Goal: Information Seeking & Learning: Find contact information

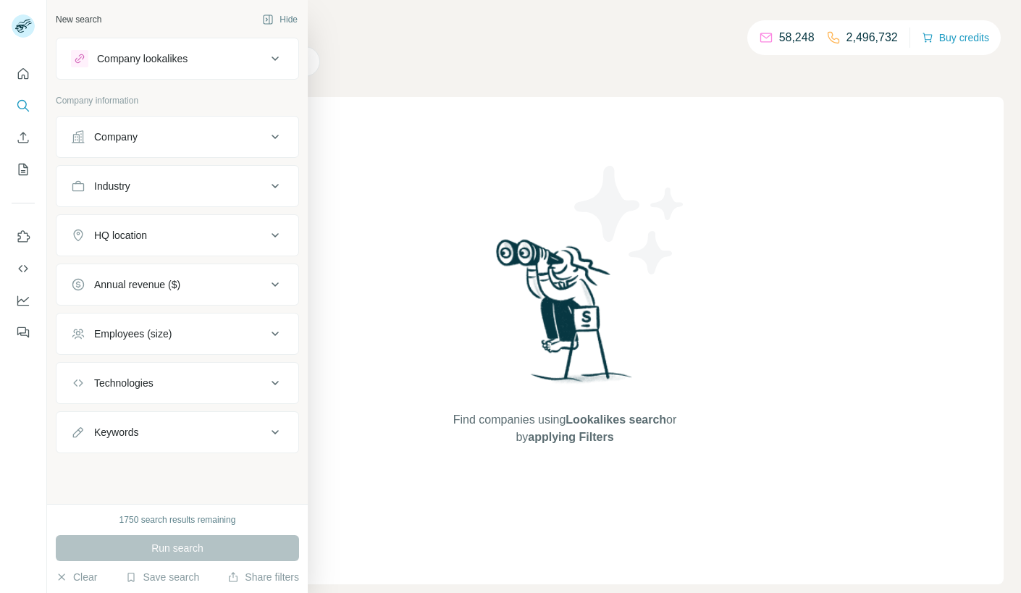
click at [140, 145] on button "Company" at bounding box center [177, 136] width 242 height 35
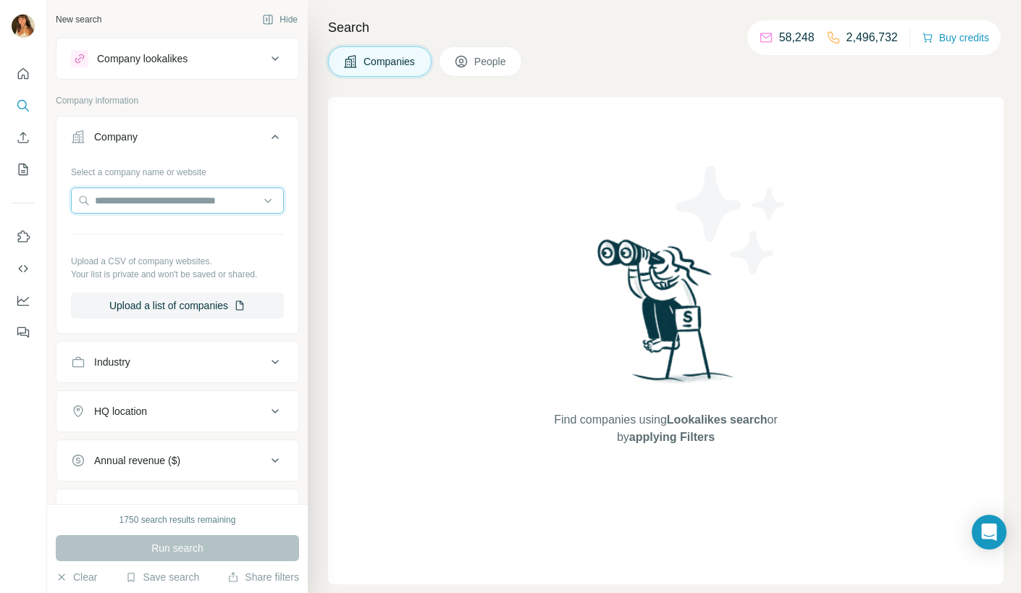
click at [131, 194] on input "text" at bounding box center [177, 201] width 213 height 26
paste input "**********"
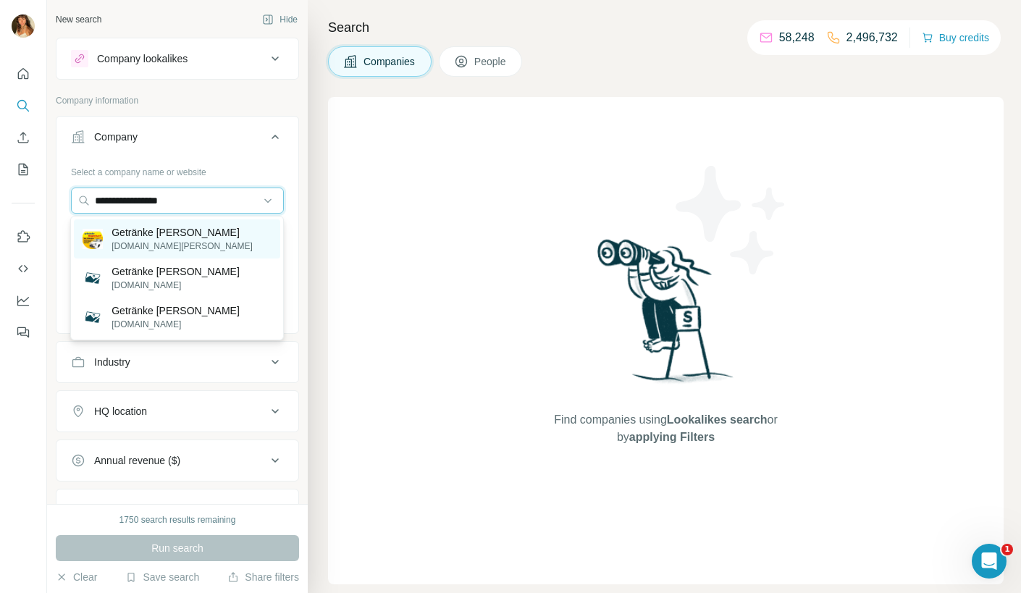
type input "**********"
click at [175, 237] on p "Getränke [PERSON_NAME]" at bounding box center [182, 232] width 141 height 14
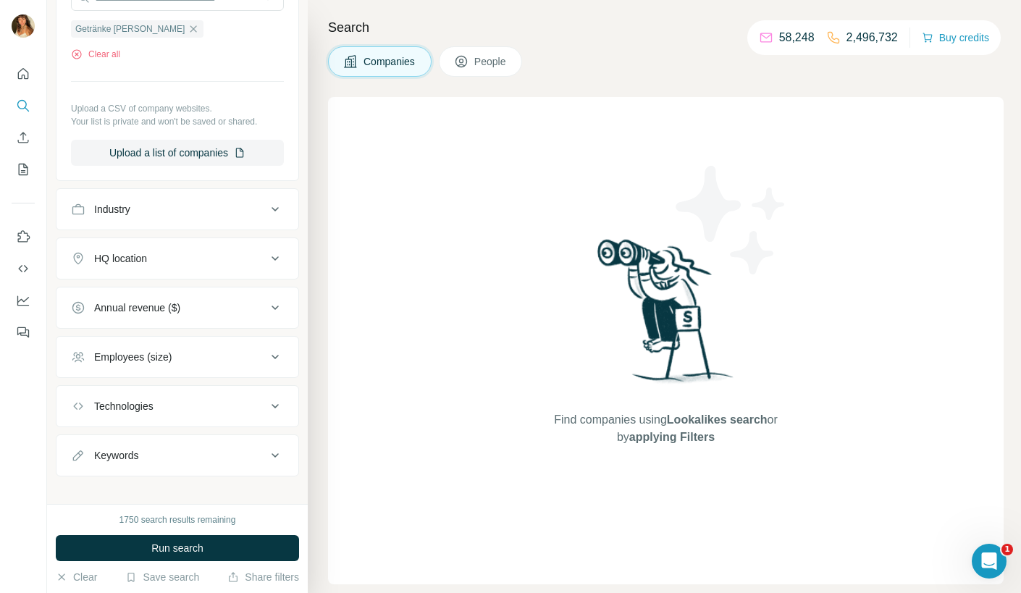
scroll to position [210, 0]
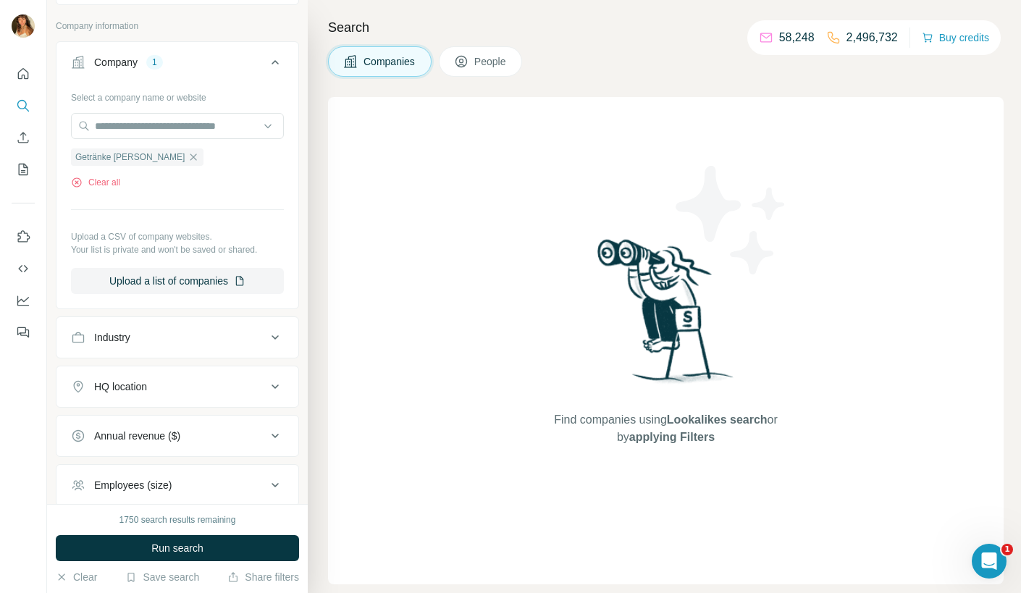
click at [172, 336] on div "Industry" at bounding box center [169, 337] width 196 height 14
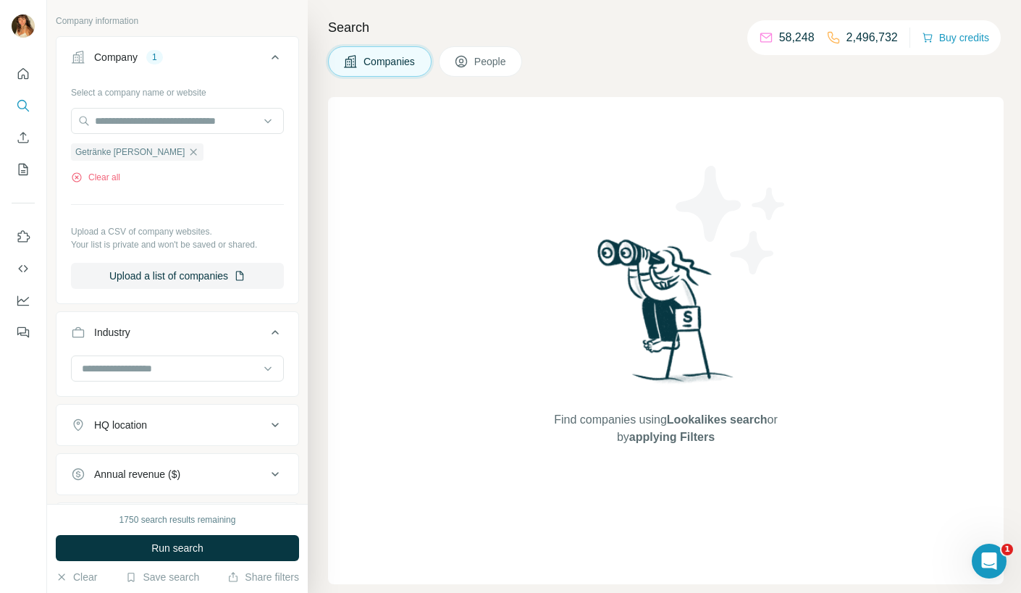
scroll to position [89, 0]
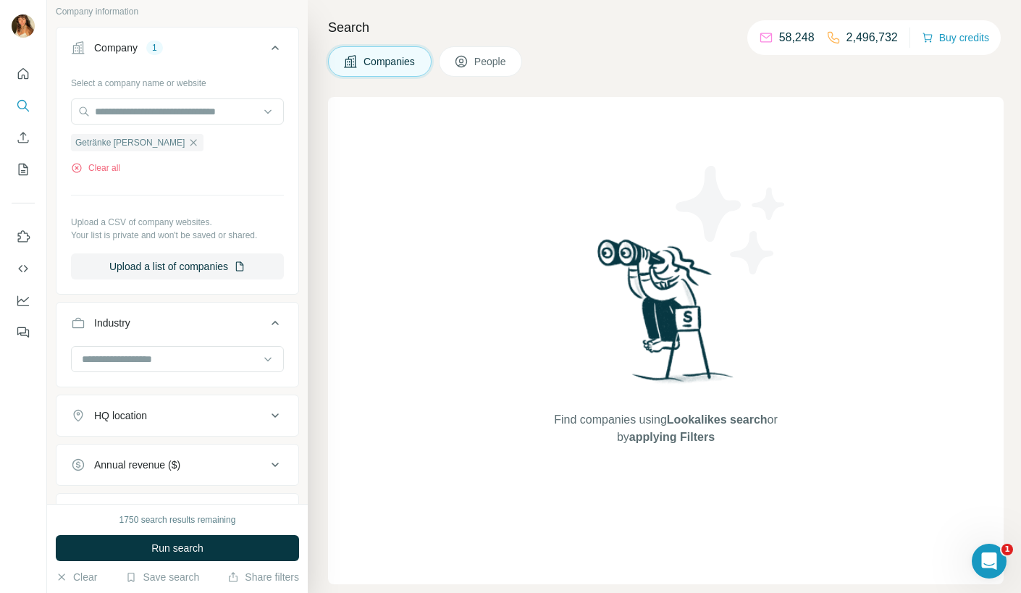
click at [175, 326] on div "Industry" at bounding box center [169, 323] width 196 height 14
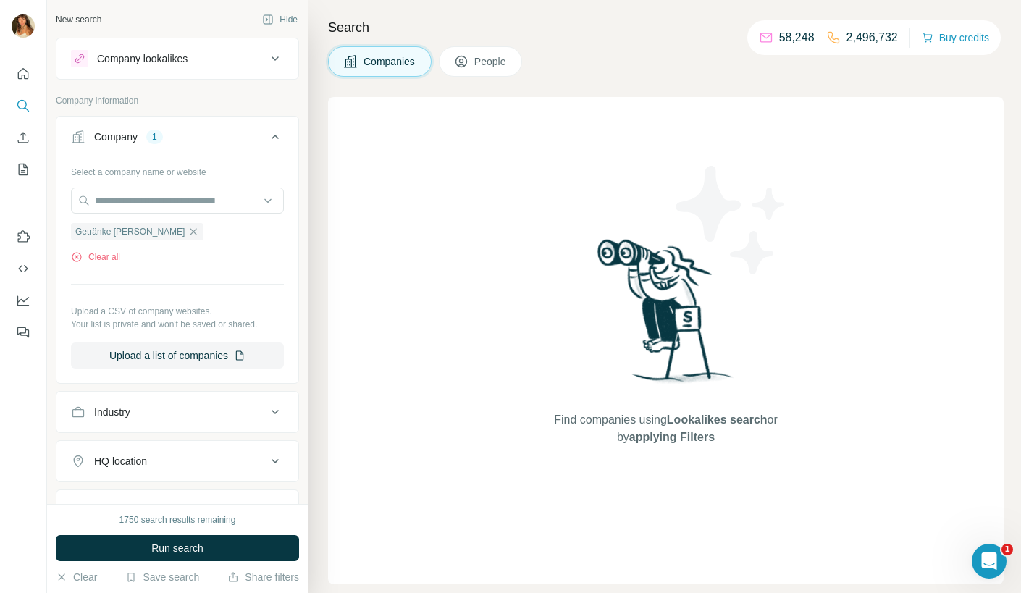
click at [518, 56] on button "People" at bounding box center [481, 61] width 84 height 30
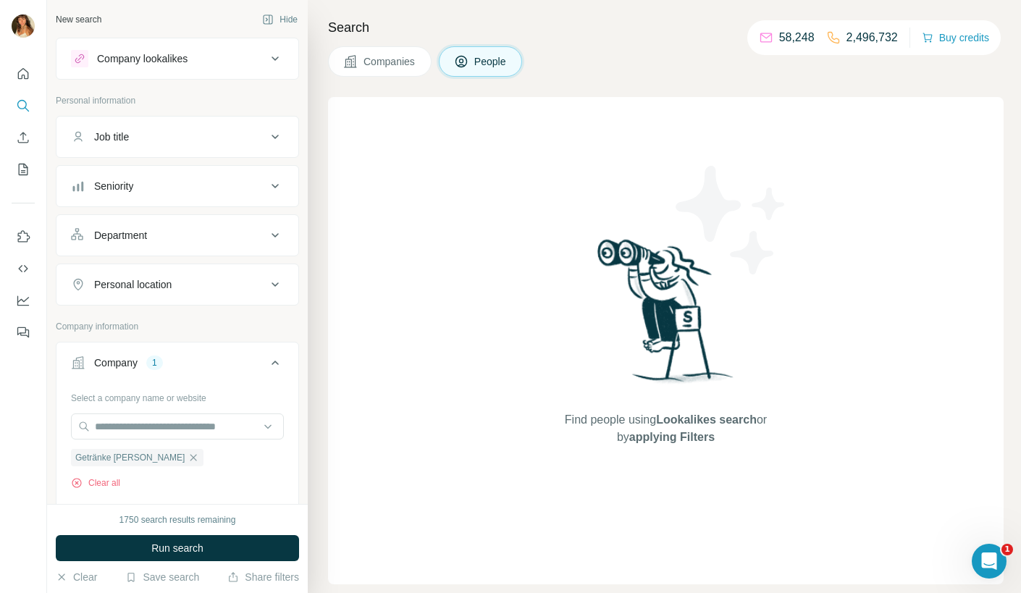
click at [214, 127] on button "Job title" at bounding box center [177, 136] width 242 height 35
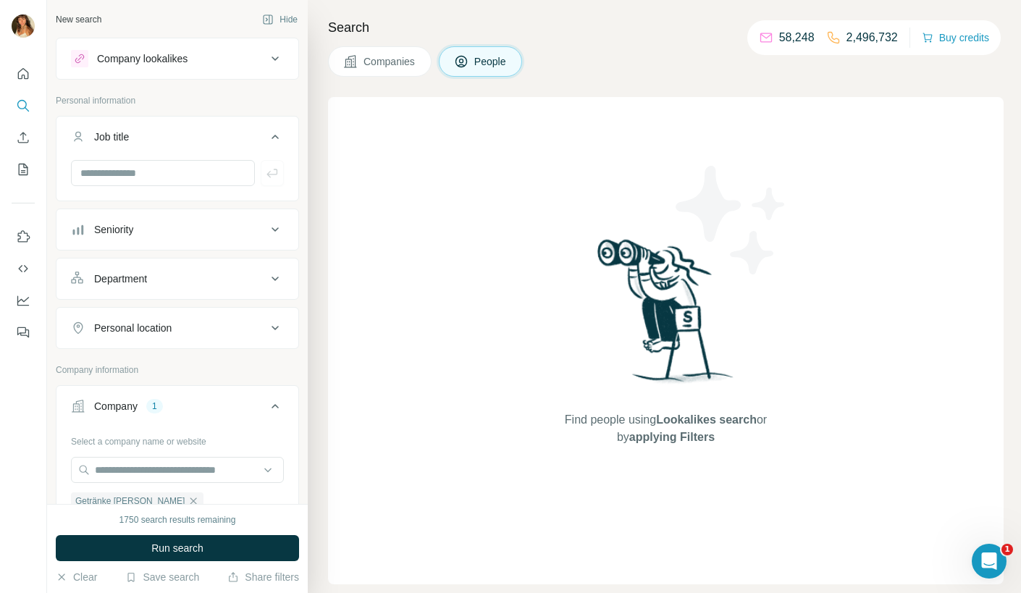
click at [214, 127] on button "Job title" at bounding box center [177, 139] width 242 height 41
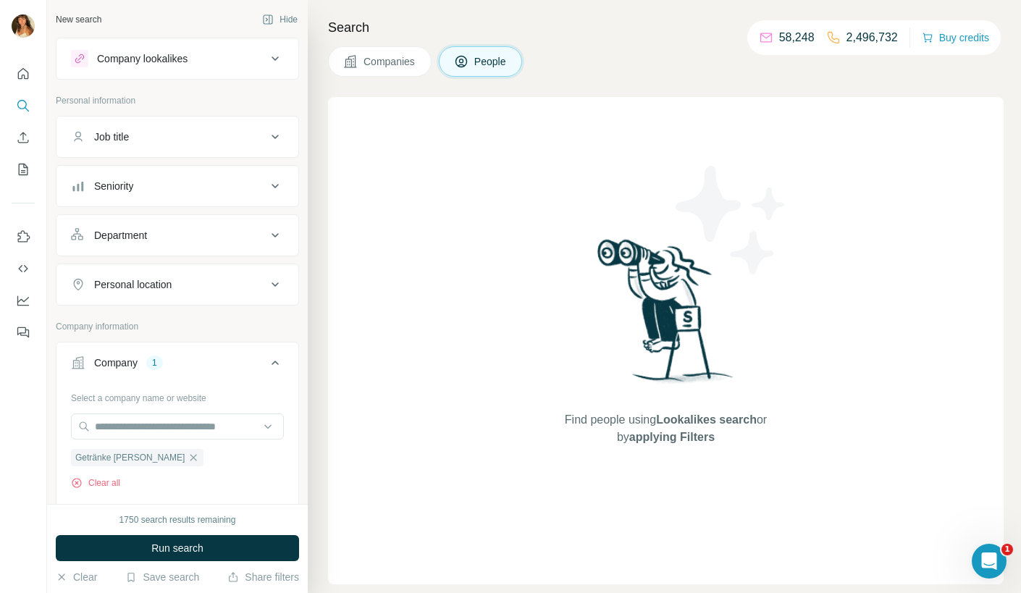
click at [360, 70] on button "Companies" at bounding box center [380, 61] width 104 height 30
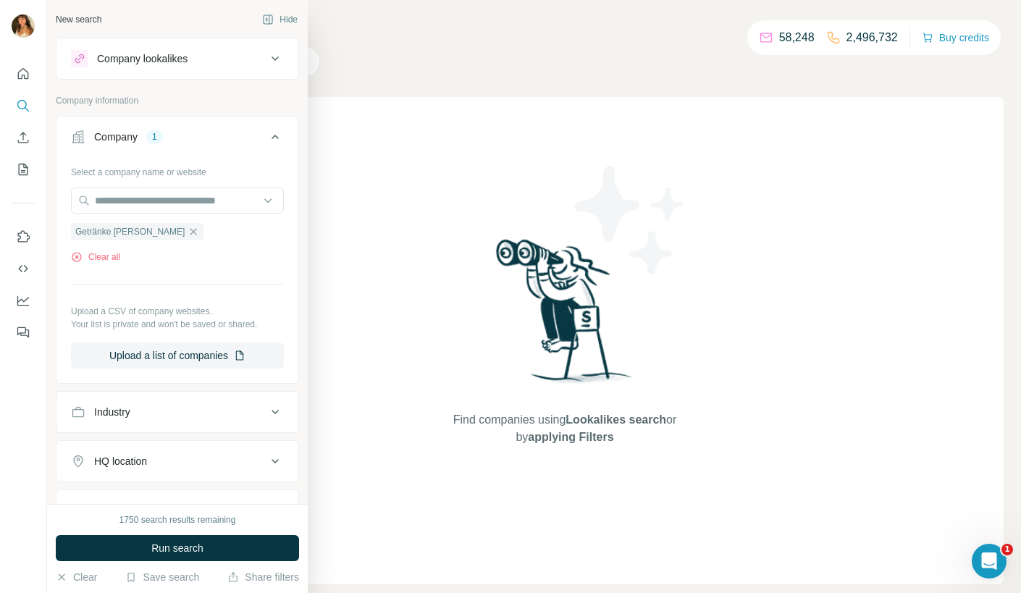
click at [69, 139] on button "Company 1" at bounding box center [177, 139] width 242 height 41
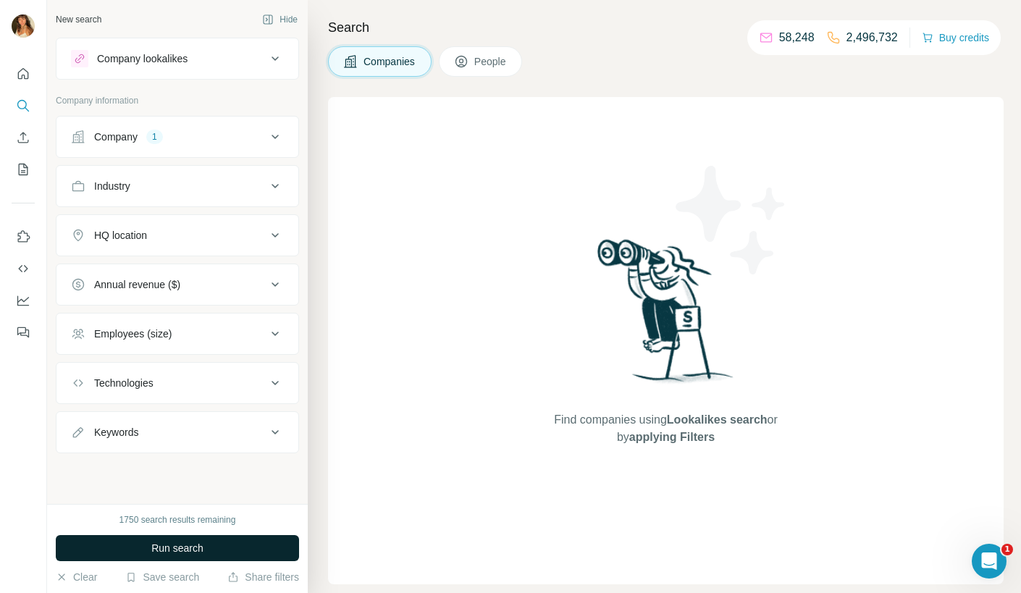
click at [156, 545] on span "Run search" at bounding box center [177, 548] width 52 height 14
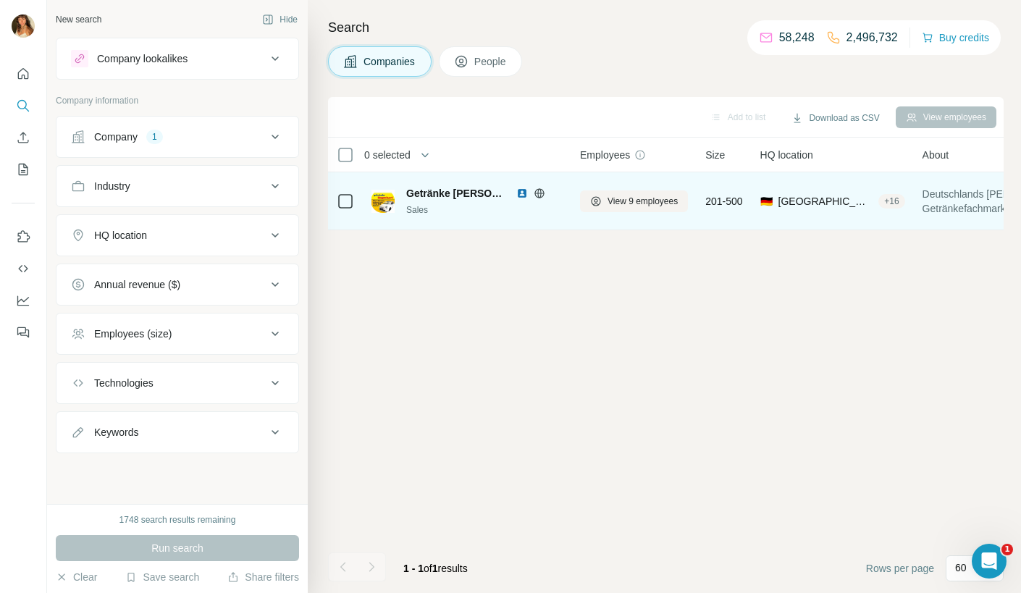
click at [499, 199] on span "Getränke [PERSON_NAME]" at bounding box center [457, 193] width 103 height 14
click at [487, 193] on span "Getränke [PERSON_NAME]" at bounding box center [457, 193] width 103 height 14
click at [632, 190] on button "View 9 employees" at bounding box center [634, 201] width 108 height 22
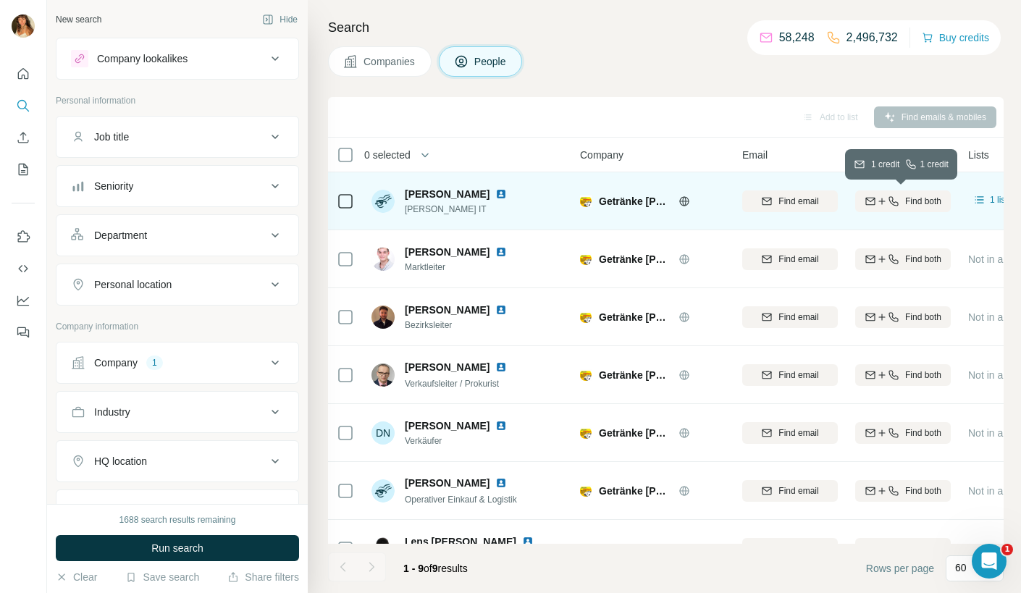
scroll to position [0, 2]
click at [910, 205] on span "Find both" at bounding box center [921, 201] width 36 height 13
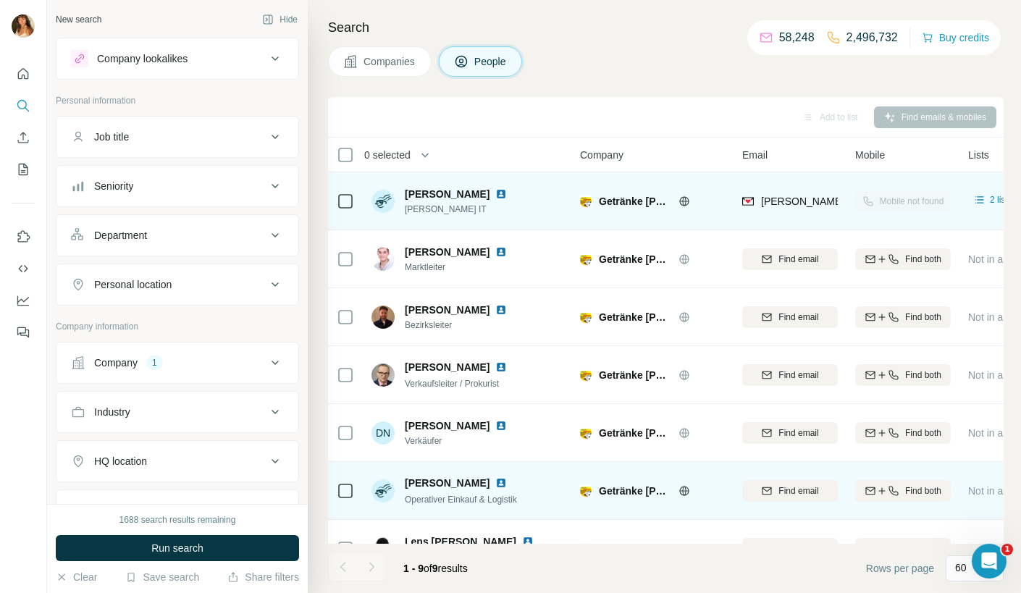
scroll to position [149, 0]
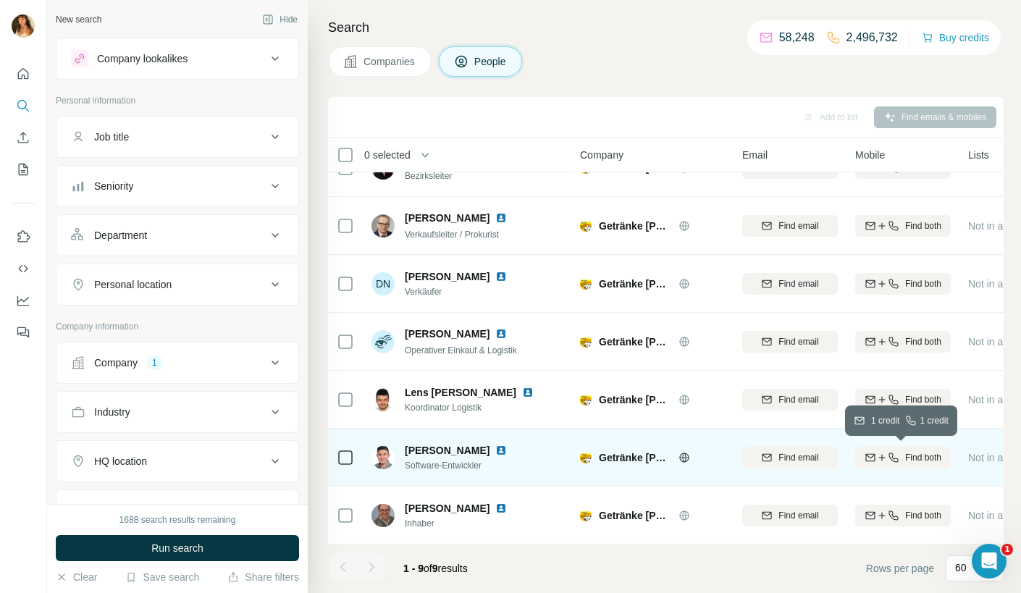
click at [919, 456] on span "Find both" at bounding box center [923, 457] width 36 height 13
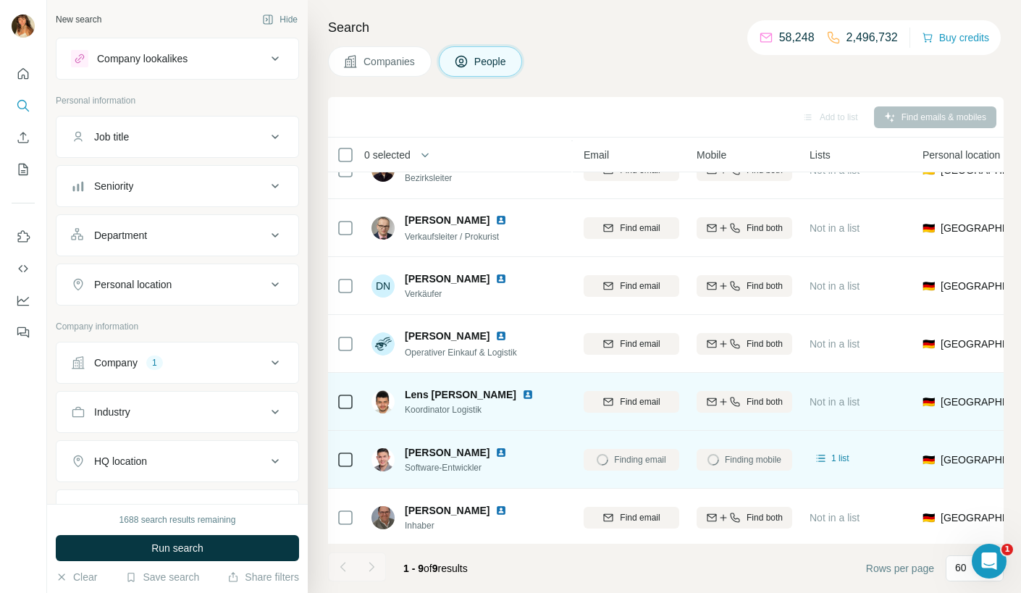
scroll to position [149, 159]
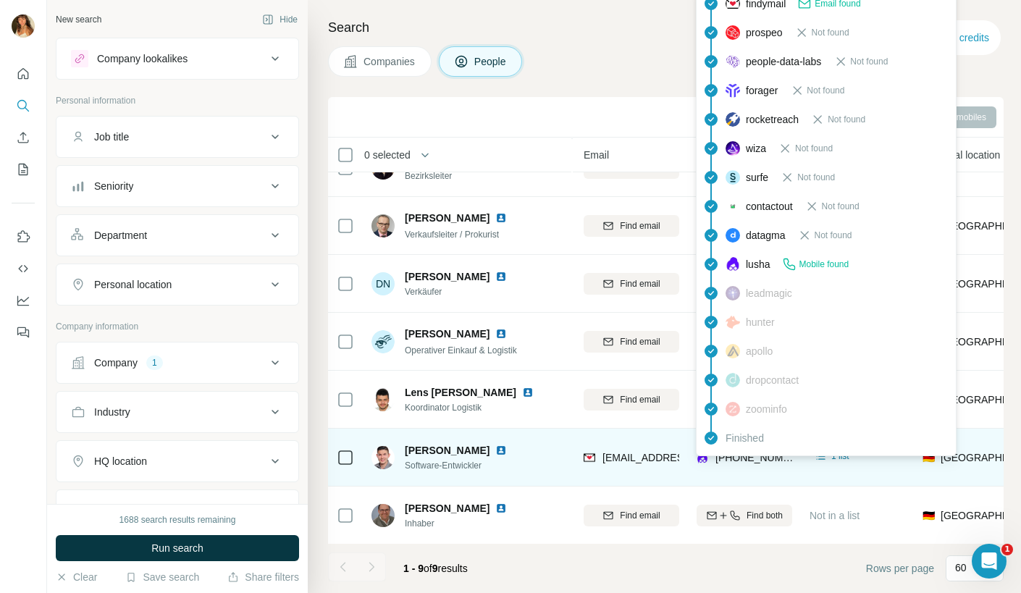
click at [750, 461] on span "[PHONE_NUMBER]" at bounding box center [761, 458] width 91 height 12
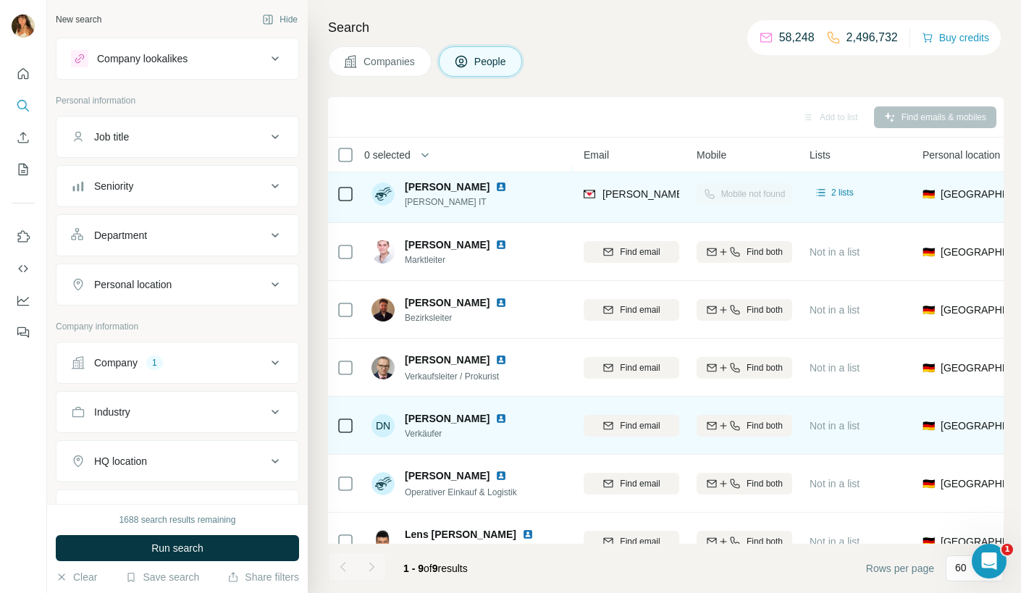
click at [503, 406] on div "DN [PERSON_NAME] Verkäufer" at bounding box center [468, 426] width 193 height 40
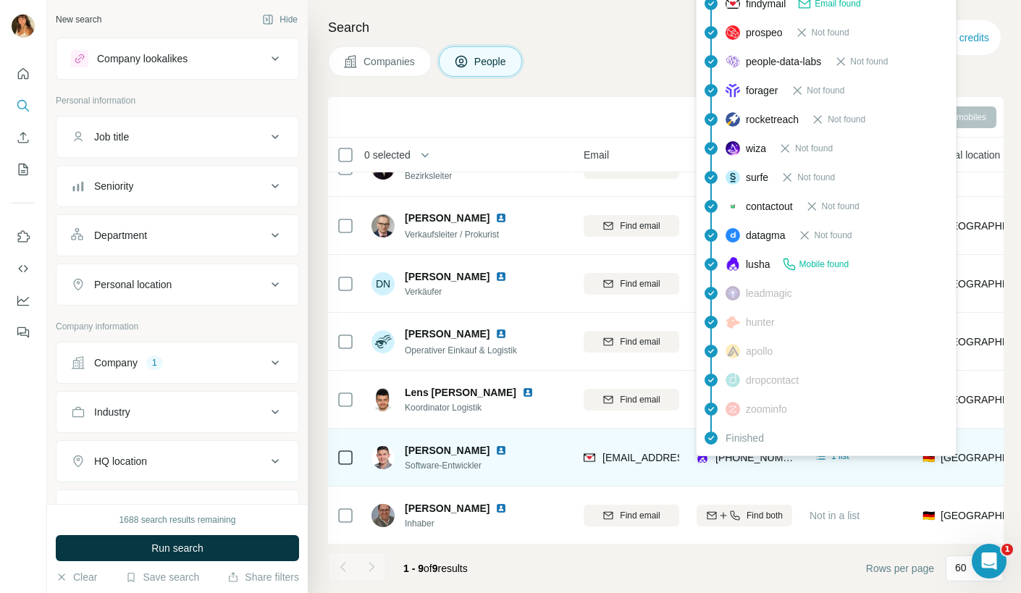
click at [702, 463] on img at bounding box center [703, 457] width 12 height 14
click at [889, 477] on div "1 list" at bounding box center [858, 457] width 96 height 40
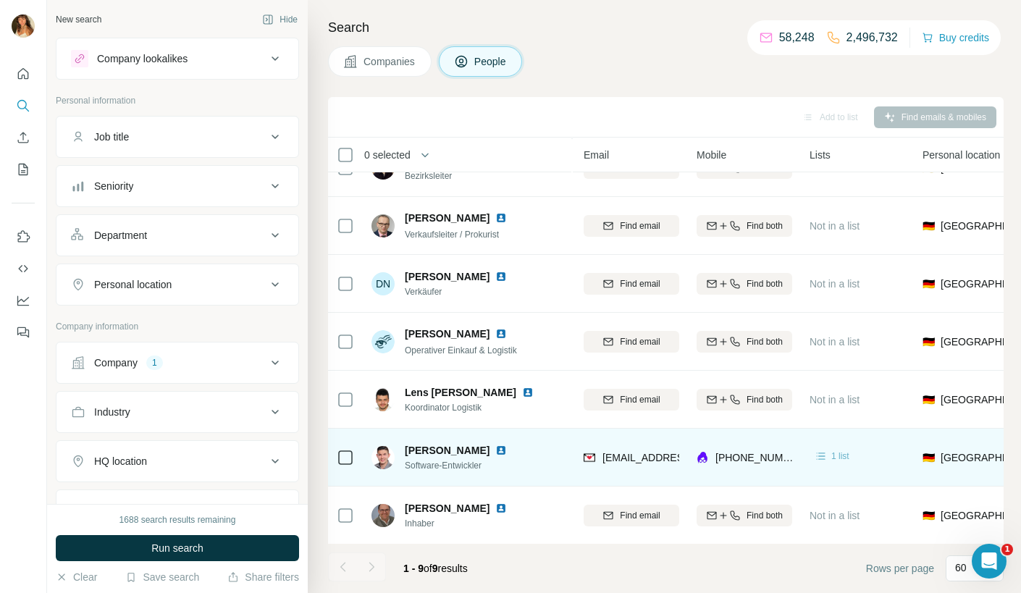
click at [836, 460] on span "1 list" at bounding box center [840, 456] width 18 height 13
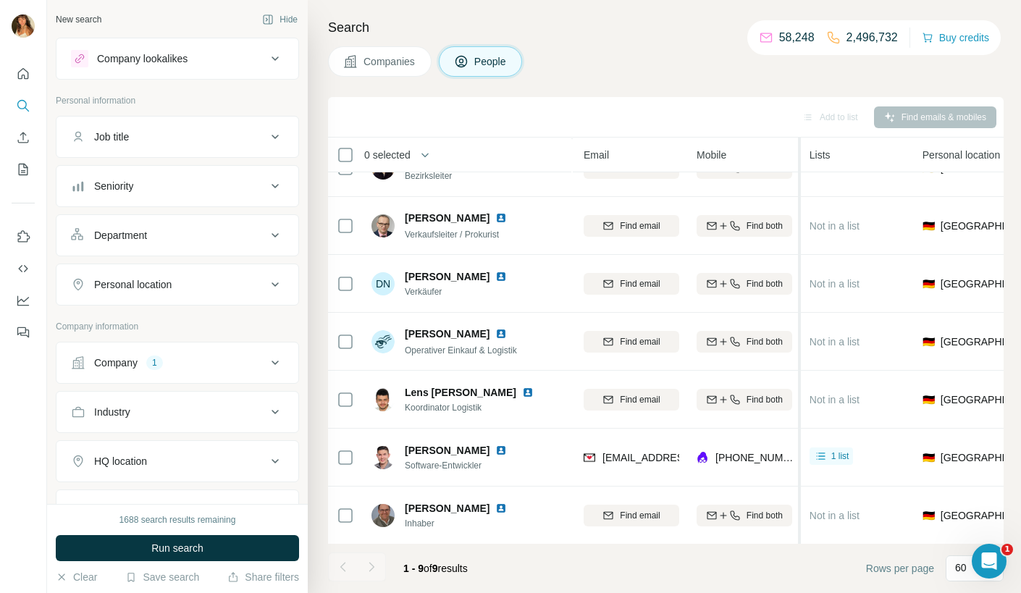
drag, startPoint x: 799, startPoint y: 148, endPoint x: 907, endPoint y: 160, distance: 109.3
click at [0, 0] on tr "0 selected People Company Email Mobile Lists Personal location Seniority Depart…" at bounding box center [0, 0] width 0 height 0
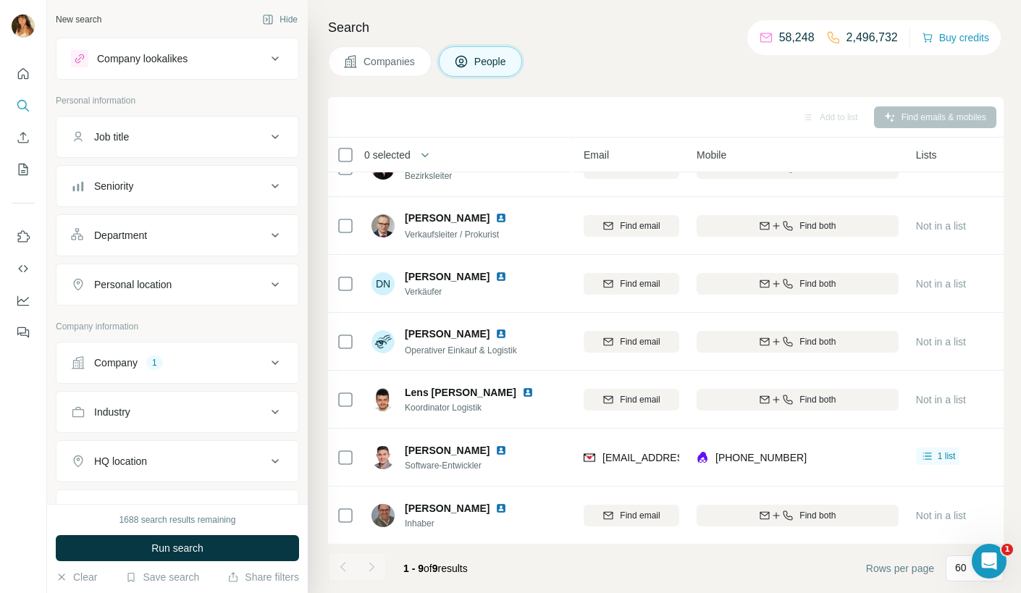
click at [907, 160] on th "Lists" at bounding box center [963, 155] width 113 height 35
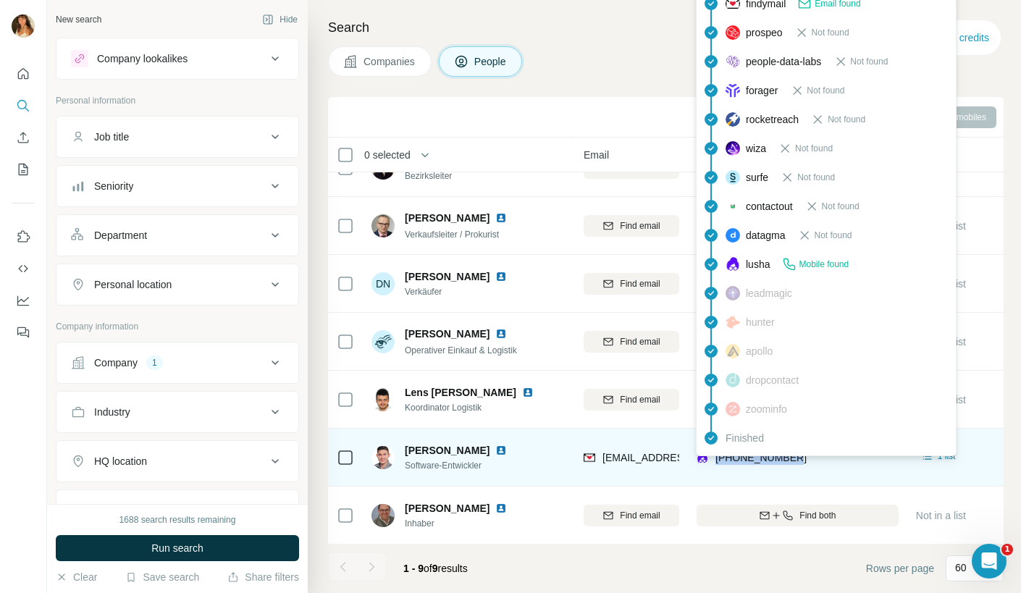
drag, startPoint x: 804, startPoint y: 454, endPoint x: 711, endPoint y: 464, distance: 93.2
click at [711, 464] on div "[PHONE_NUMBER]" at bounding box center [798, 457] width 202 height 40
copy span "[PHONE_NUMBER]"
